Goal: Information Seeking & Learning: Learn about a topic

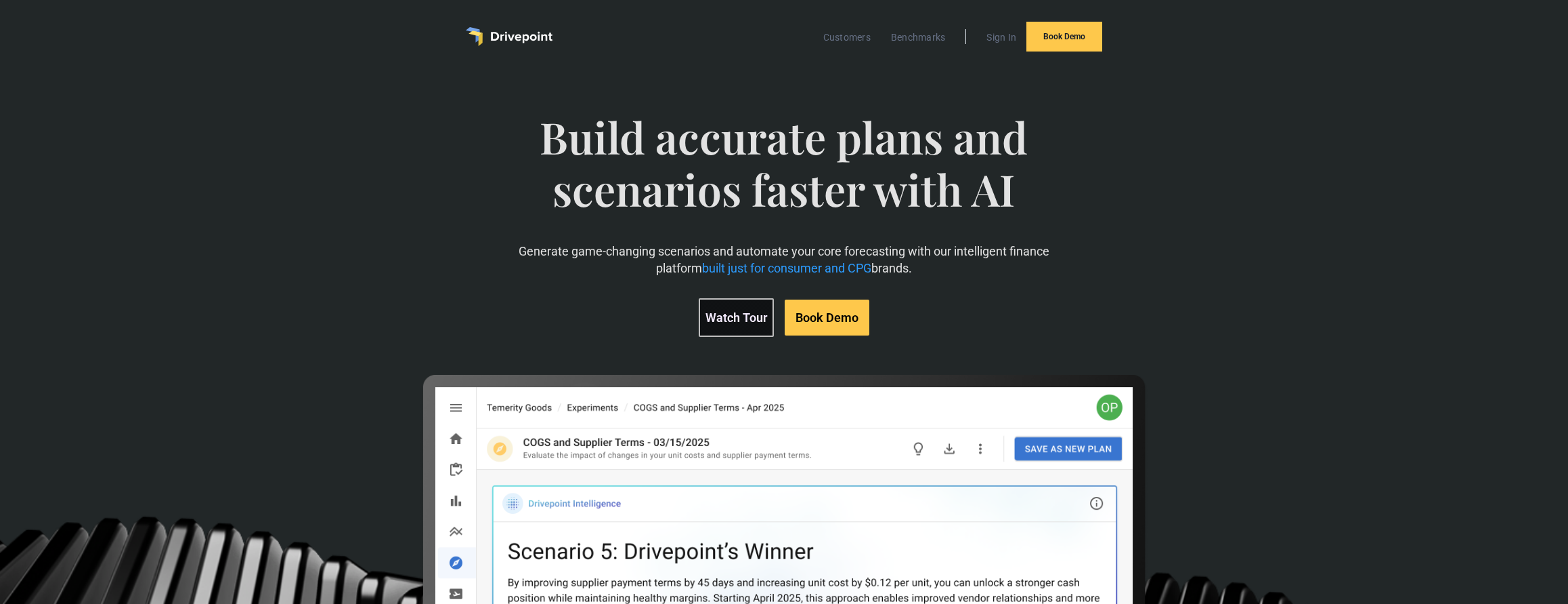
click at [758, 316] on link "Watch Tour" at bounding box center [736, 317] width 75 height 38
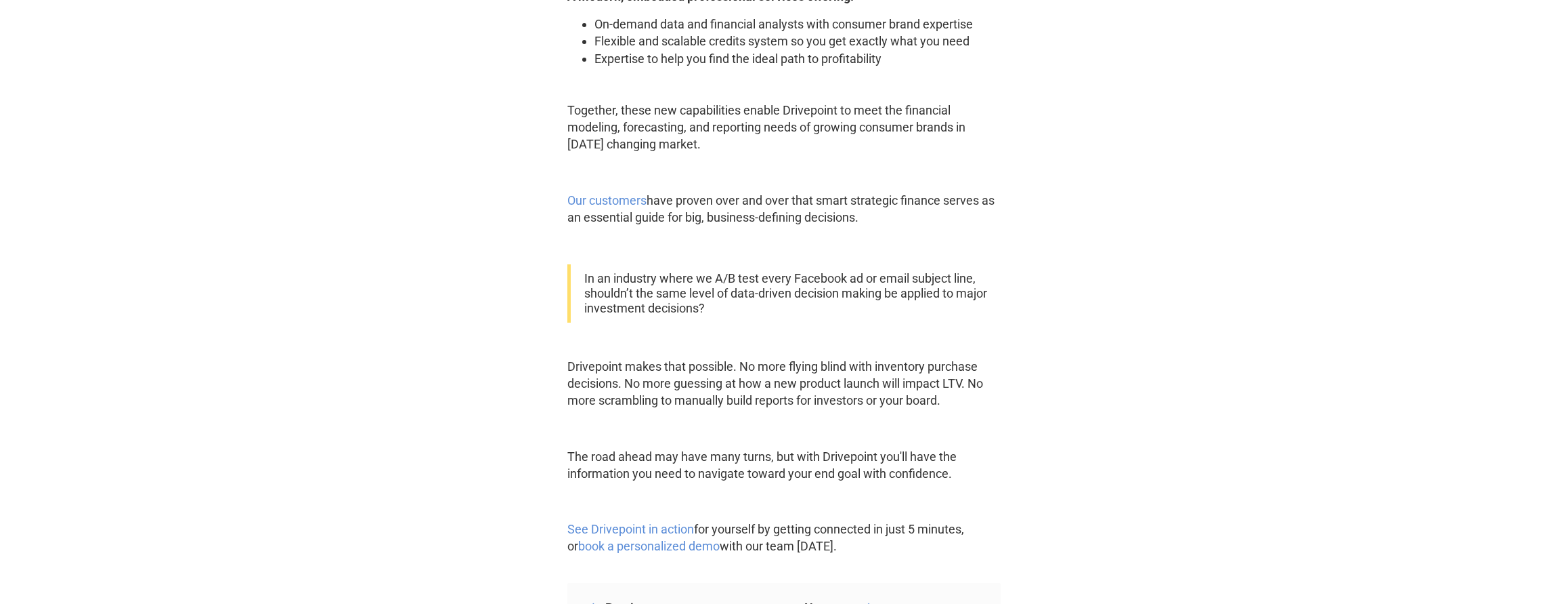
scroll to position [1694, 0]
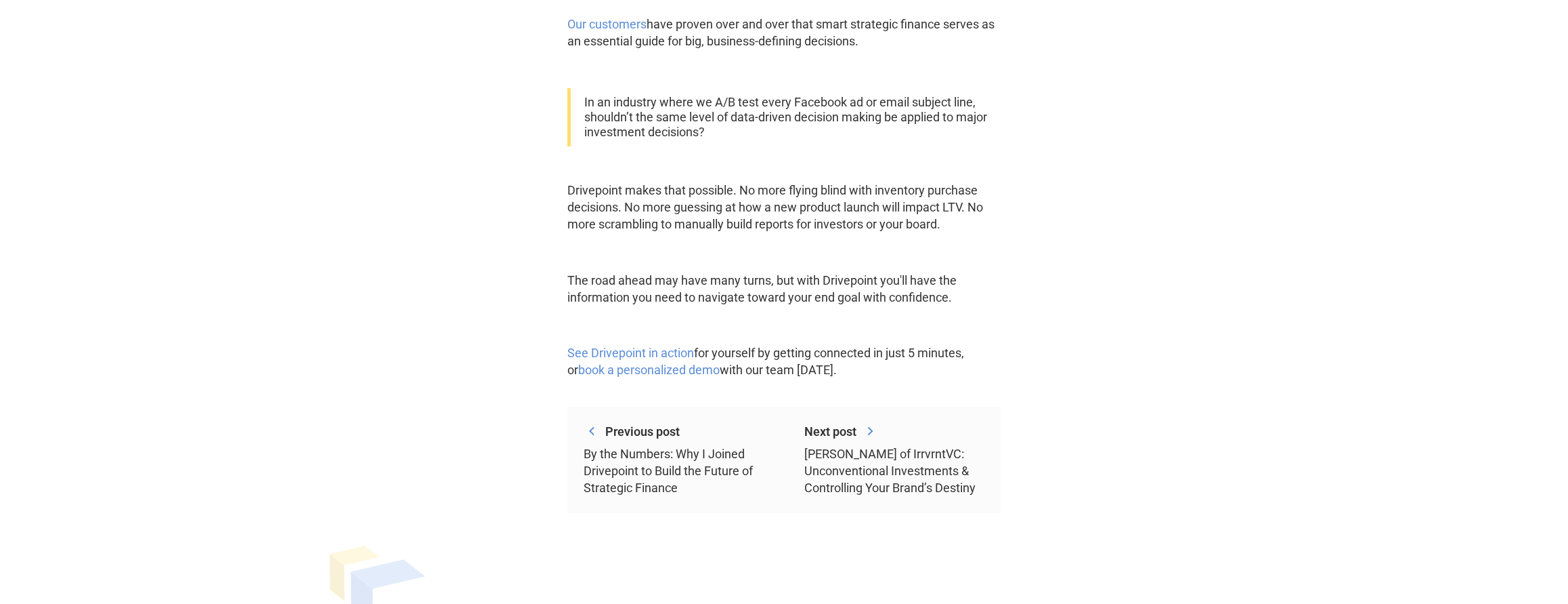
click at [666, 467] on div "By the Numbers: Why I Joined Drivepoint to Build the Future of Strategic Finance" at bounding box center [673, 470] width 180 height 51
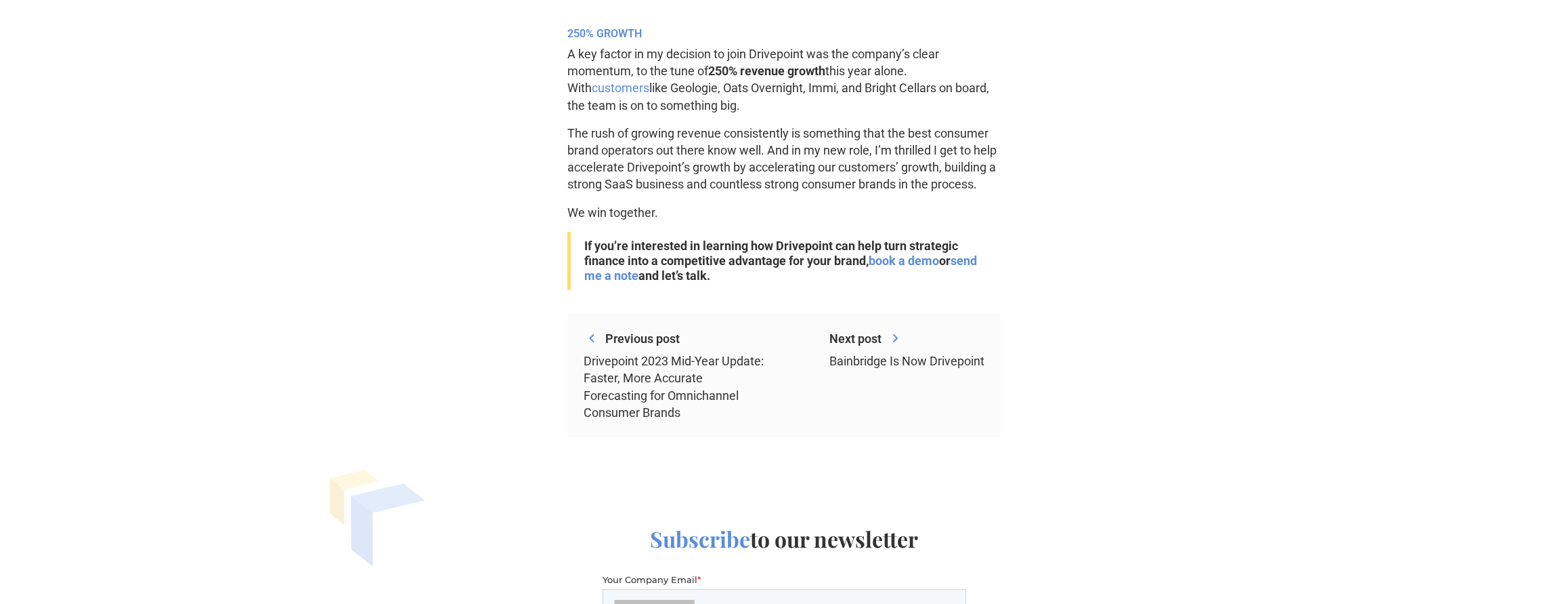
scroll to position [1897, 0]
